Goal: Navigation & Orientation: Find specific page/section

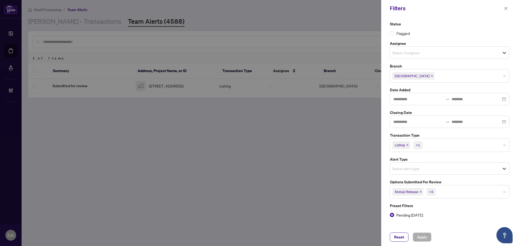
drag, startPoint x: 199, startPoint y: 65, endPoint x: 220, endPoint y: 68, distance: 20.4
click at [200, 65] on div at bounding box center [259, 123] width 518 height 246
click at [505, 9] on icon "close" at bounding box center [506, 8] width 4 height 4
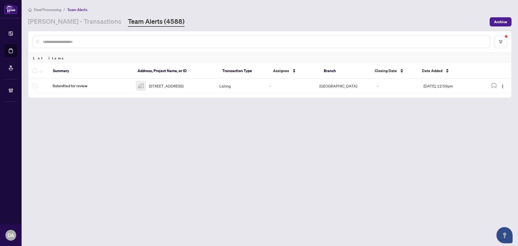
click at [86, 16] on div "Deal Processing / Team Alerts [PERSON_NAME] - Transactions Team Alerts (4588) A…" at bounding box center [269, 16] width 483 height 20
click at [128, 21] on link "Team Alerts (4588)" at bounding box center [156, 22] width 57 height 10
click at [128, 23] on link "Team Alerts (4588)" at bounding box center [156, 22] width 57 height 10
click at [80, 22] on link "[PERSON_NAME] - Transactions" at bounding box center [74, 22] width 93 height 10
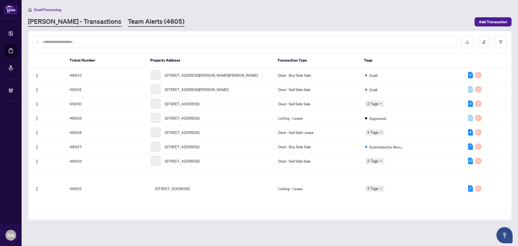
click at [128, 21] on link "Team Alerts (4605)" at bounding box center [156, 22] width 57 height 10
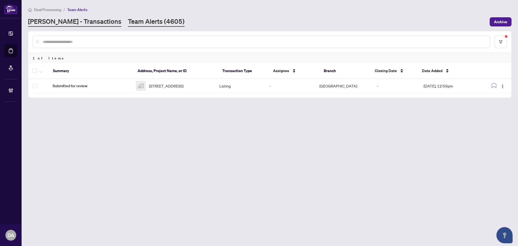
click at [67, 19] on link "[PERSON_NAME] - Transactions" at bounding box center [74, 22] width 93 height 10
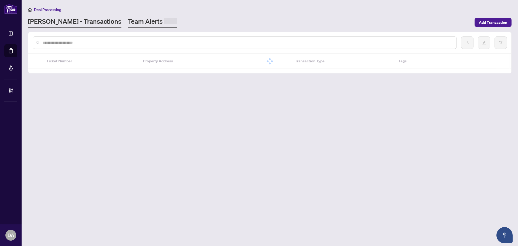
click at [128, 22] on link "Team Alerts" at bounding box center [152, 22] width 49 height 11
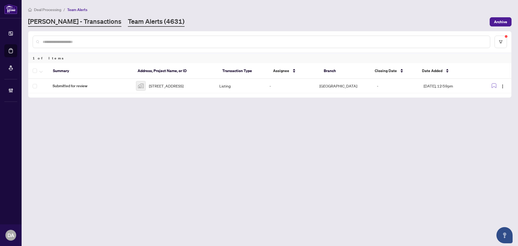
click at [73, 24] on link "[PERSON_NAME] - Transactions" at bounding box center [74, 22] width 93 height 10
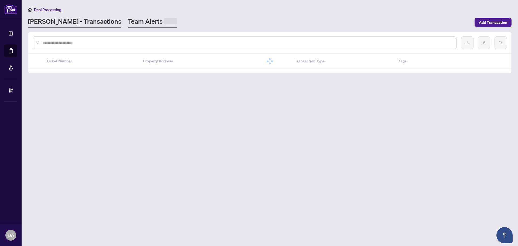
click at [128, 22] on link "Team Alerts" at bounding box center [152, 22] width 49 height 11
